Goal: Task Accomplishment & Management: Complete application form

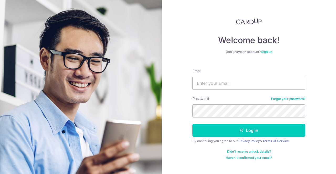
click at [264, 52] on link "Sign up" at bounding box center [266, 52] width 11 height 4
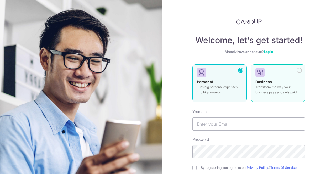
click at [288, 90] on p "Transform the way your business pays and gets paid." at bounding box center [277, 90] width 45 height 10
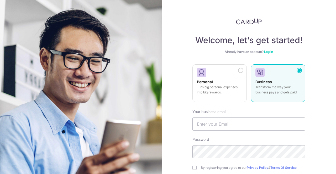
scroll to position [52, 0]
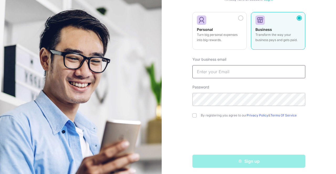
click at [210, 69] on input "text" at bounding box center [248, 71] width 113 height 13
type input "[PERSON_NAME][EMAIL_ADDRESS][DOMAIN_NAME]"
click at [193, 115] on input "checkbox" at bounding box center [194, 116] width 4 height 4
checkbox input "true"
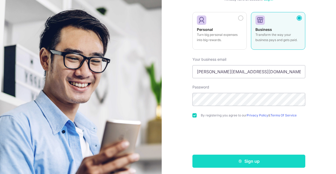
click at [260, 163] on button "Sign up" at bounding box center [248, 161] width 113 height 13
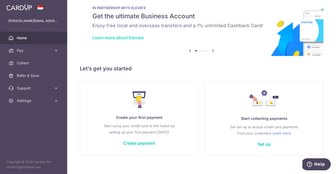
scroll to position [17, 0]
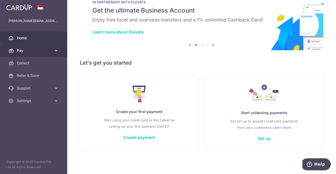
click at [51, 53] on link "Pay" at bounding box center [33, 50] width 67 height 13
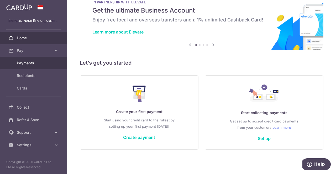
click at [46, 64] on span "Payments" at bounding box center [34, 63] width 35 height 5
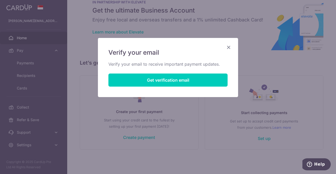
click at [227, 46] on icon "Close" at bounding box center [228, 47] width 6 height 7
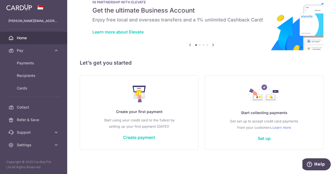
scroll to position [0, 0]
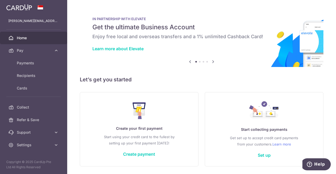
click at [213, 62] on icon at bounding box center [213, 62] width 6 height 7
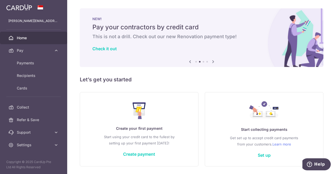
click at [213, 62] on icon at bounding box center [213, 62] width 6 height 7
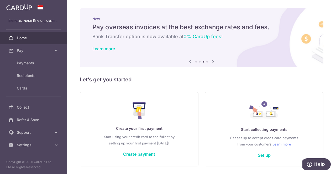
click at [213, 62] on icon at bounding box center [213, 62] width 6 height 7
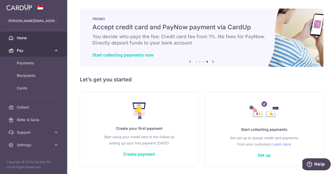
click at [28, 53] on link "Pay" at bounding box center [33, 50] width 67 height 13
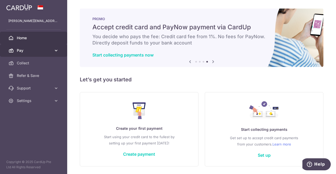
click at [34, 54] on link "Pay" at bounding box center [33, 50] width 67 height 13
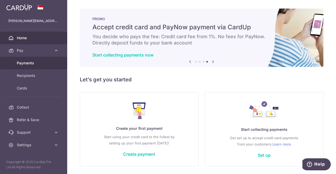
click at [34, 65] on span "Payments" at bounding box center [34, 63] width 35 height 5
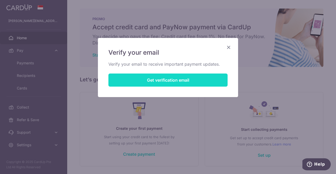
click at [192, 80] on button "Get verification email" at bounding box center [167, 80] width 119 height 13
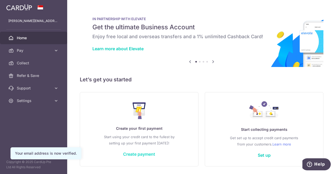
click at [150, 154] on link "Create payment" at bounding box center [139, 154] width 32 height 5
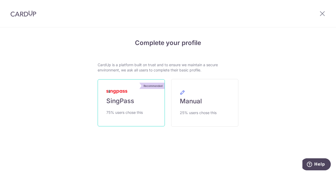
click at [126, 118] on link "Recommended SingPass 75% users chose this" at bounding box center [131, 102] width 67 height 47
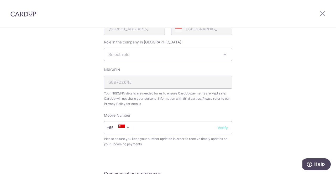
scroll to position [157, 0]
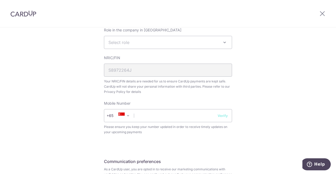
click at [145, 39] on span "Select role" at bounding box center [168, 42] width 128 height 13
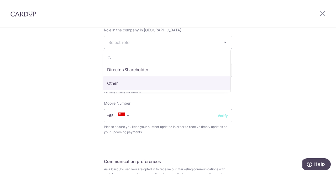
select select "other"
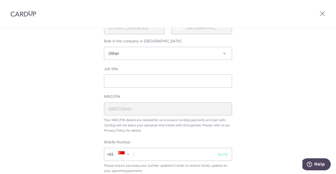
scroll to position [151, 0]
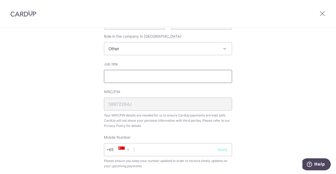
click at [137, 78] on input "Job title" at bounding box center [168, 76] width 128 height 13
type input "D"
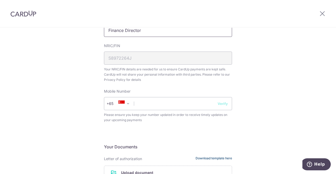
scroll to position [230, 0]
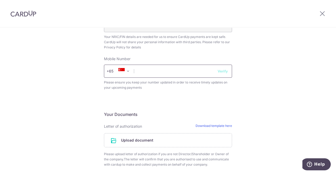
type input "Finance Director"
click at [169, 71] on input "text" at bounding box center [168, 71] width 128 height 13
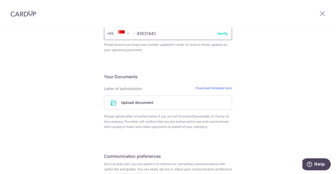
scroll to position [318, 0]
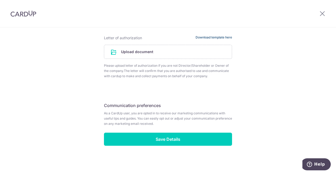
type input "91831442"
click at [223, 38] on link "Download template here" at bounding box center [213, 37] width 36 height 5
